Goal: Task Accomplishment & Management: Manage account settings

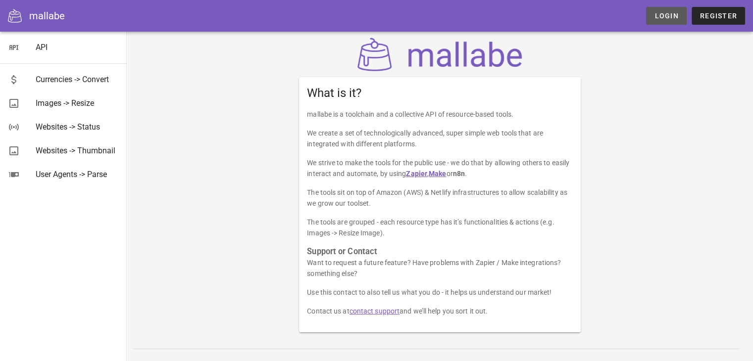
click at [665, 20] on link "Login" at bounding box center [666, 16] width 40 height 18
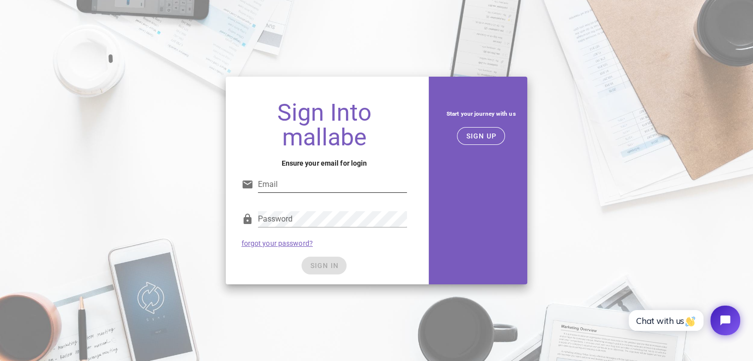
click at [320, 181] on input "Email" at bounding box center [333, 185] width 150 height 16
type input "[EMAIL_ADDRESS][DOMAIN_NAME]"
click at [301, 209] on div "Password" at bounding box center [325, 221] width 166 height 33
click at [325, 262] on span "SIGN IN" at bounding box center [323, 266] width 29 height 8
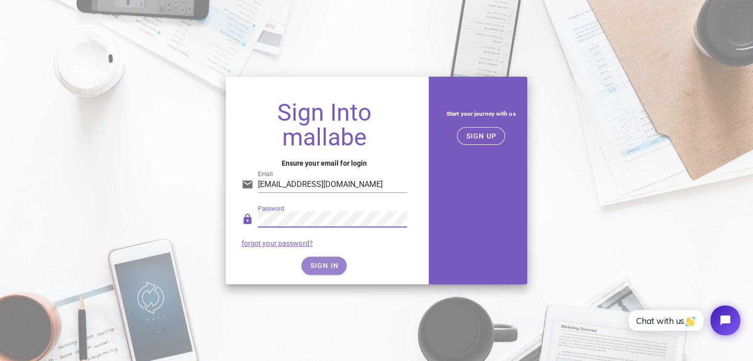
click at [331, 258] on button "SIGN IN" at bounding box center [323, 266] width 45 height 18
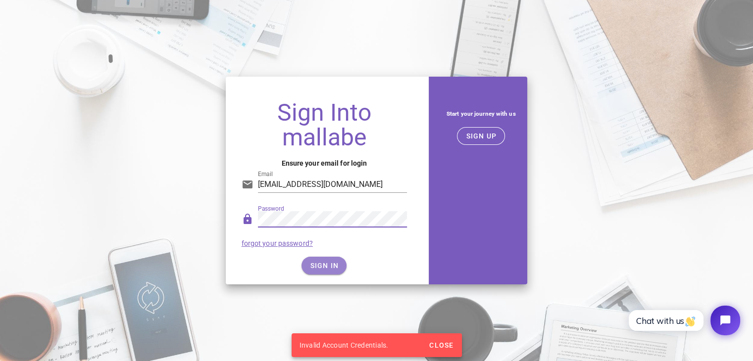
click at [321, 260] on button "SIGN IN" at bounding box center [323, 266] width 45 height 18
click at [370, 210] on div "Password" at bounding box center [325, 221] width 166 height 33
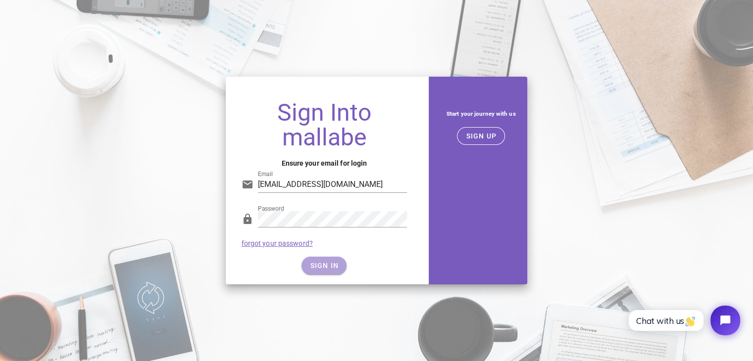
click at [337, 264] on span "SIGN IN" at bounding box center [323, 266] width 29 height 8
click at [329, 259] on button "SIGN IN" at bounding box center [323, 266] width 45 height 18
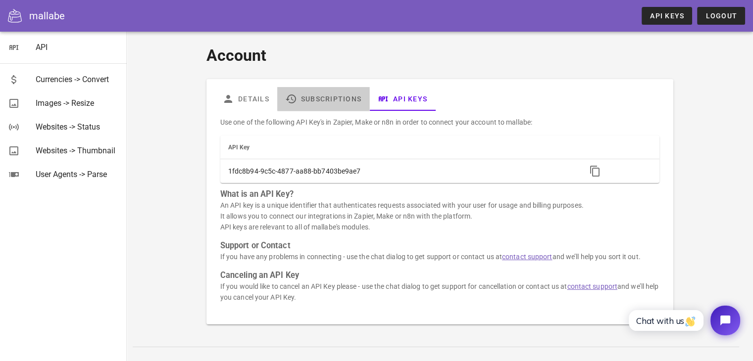
click at [339, 103] on link "Subscriptions" at bounding box center [323, 99] width 92 height 24
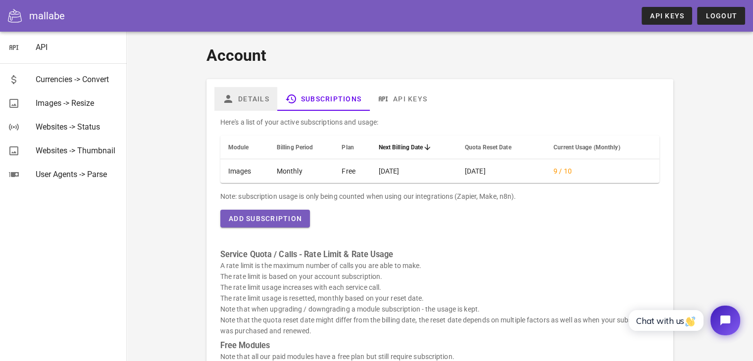
click at [271, 100] on link "Details" at bounding box center [245, 99] width 63 height 24
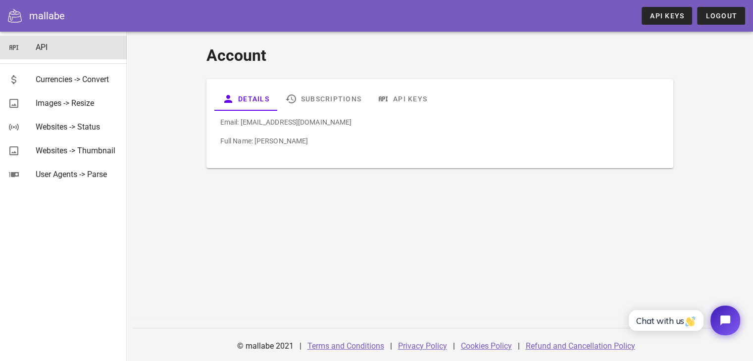
click at [77, 44] on div "API" at bounding box center [77, 47] width 83 height 9
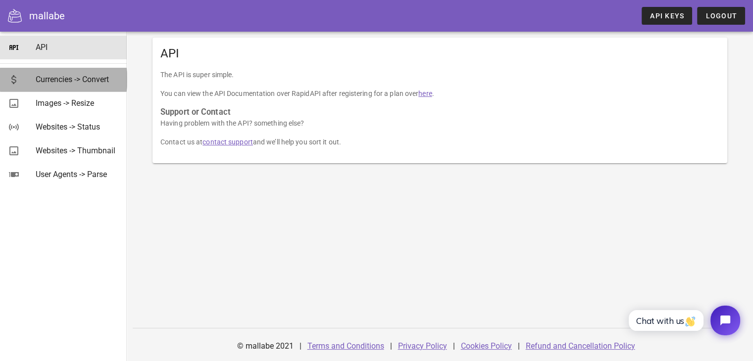
click at [80, 76] on div "Currencies -> Convert" at bounding box center [77, 79] width 83 height 9
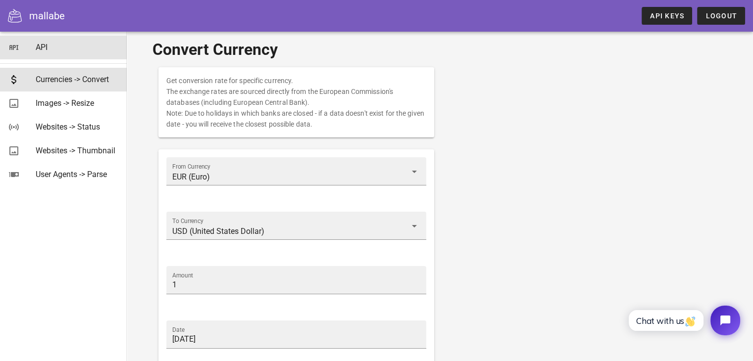
click at [95, 53] on div "API" at bounding box center [77, 47] width 83 height 21
